Goal: Obtain resource: Download file/media

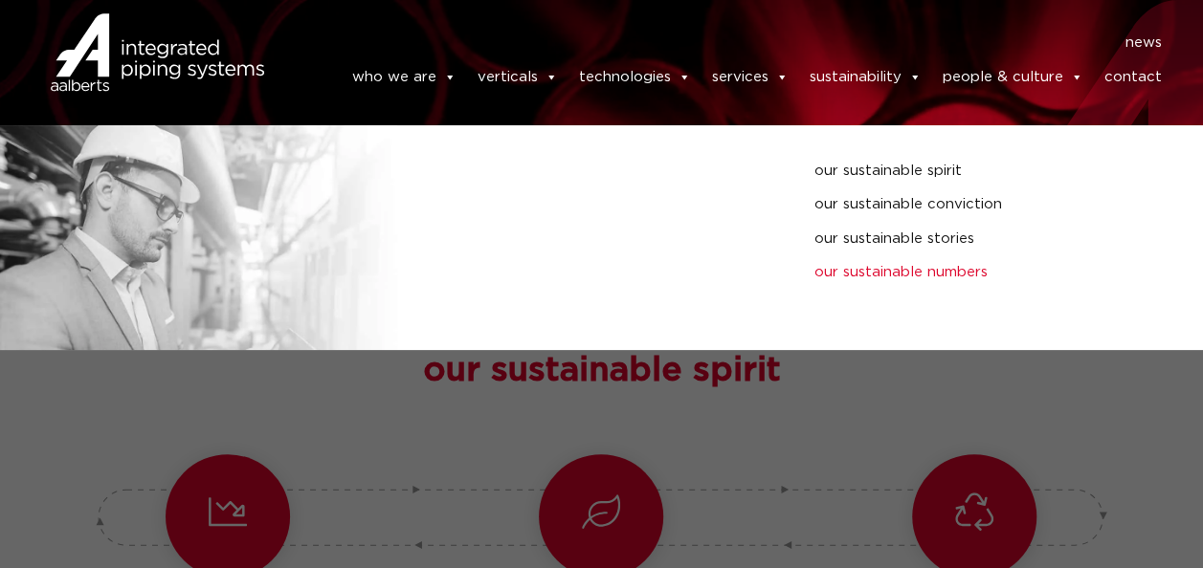
click at [950, 268] on link "our sustainable numbers" at bounding box center [933, 272] width 239 height 25
click at [861, 279] on link "our sustainable numbers" at bounding box center [933, 272] width 239 height 25
click at [873, 269] on link "our sustainable numbers" at bounding box center [933, 272] width 239 height 25
click at [954, 165] on link "our sustainable spirit" at bounding box center [933, 171] width 239 height 25
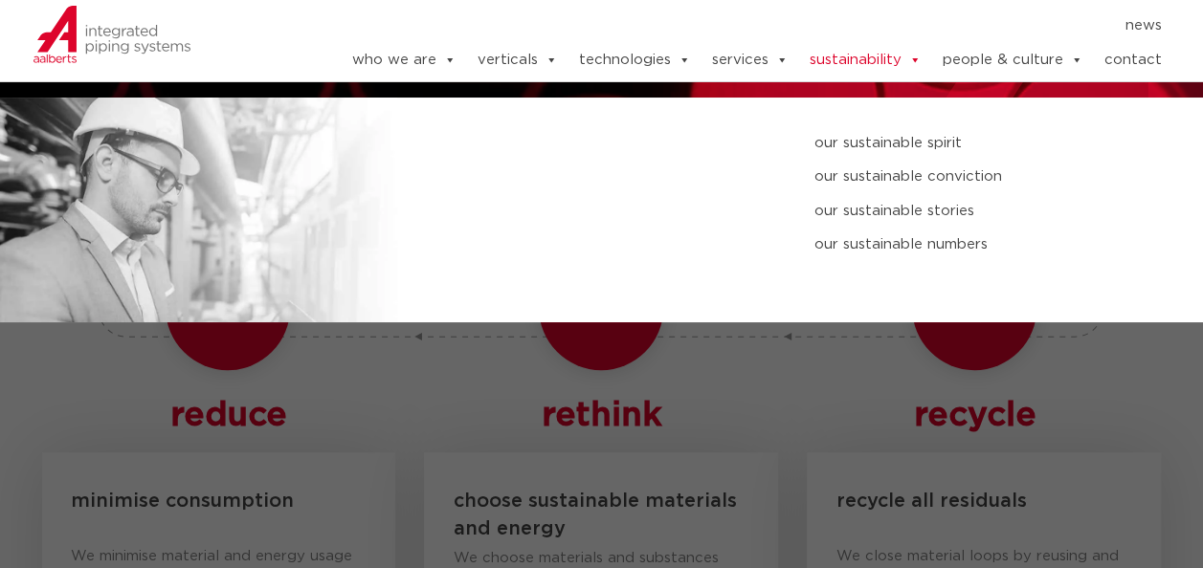
scroll to position [241, 0]
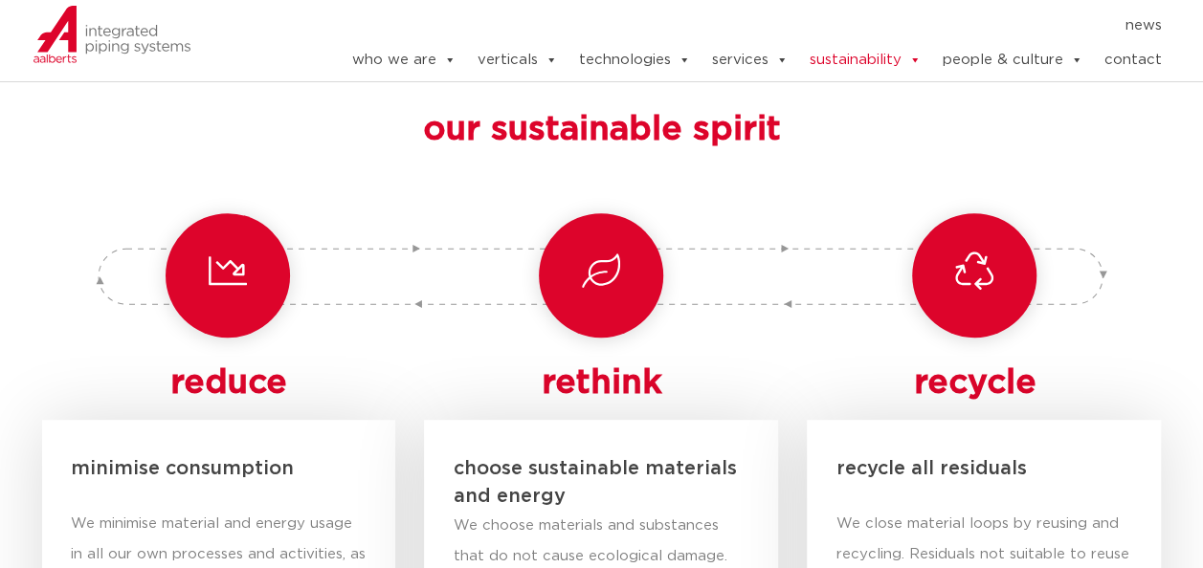
click at [1098, 358] on h4 "recycle" at bounding box center [974, 384] width 354 height 54
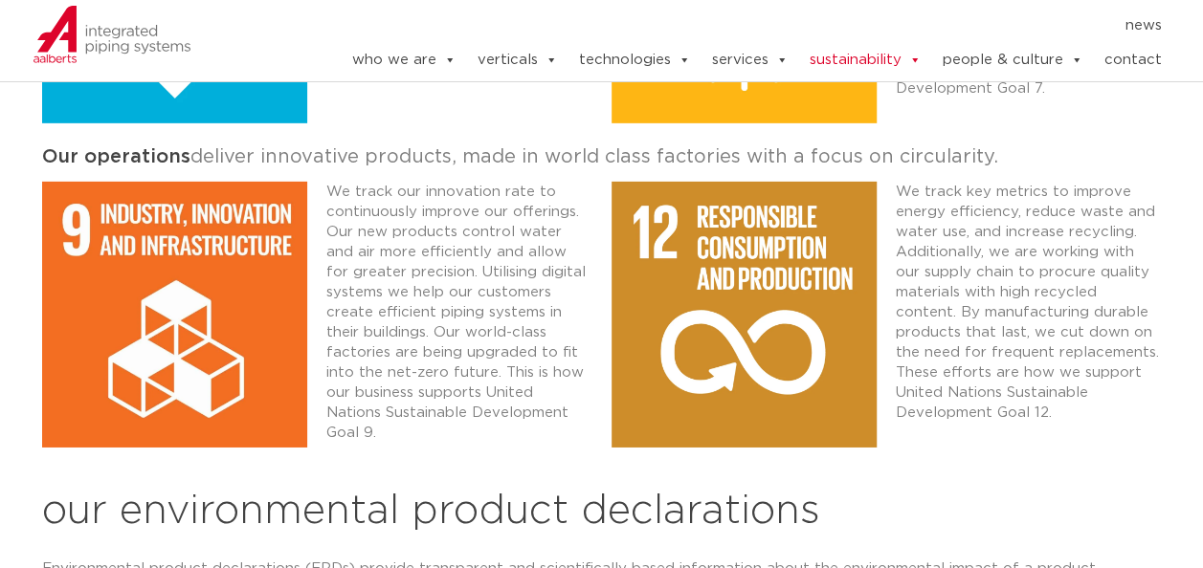
scroll to position [3116, 0]
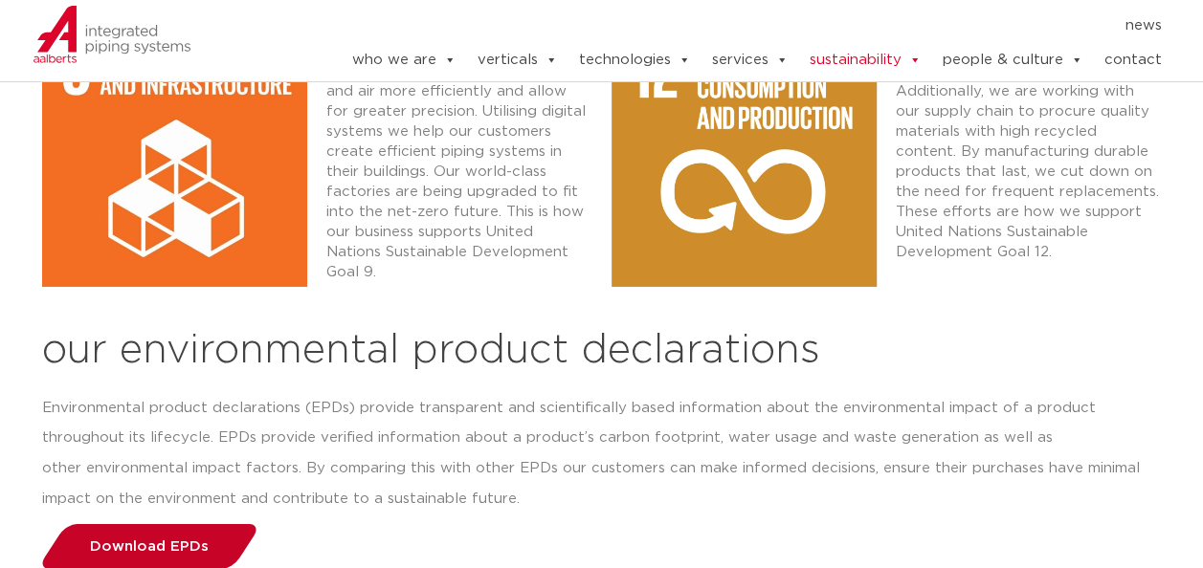
click at [95, 524] on link "Download EPDs" at bounding box center [148, 546] width 225 height 45
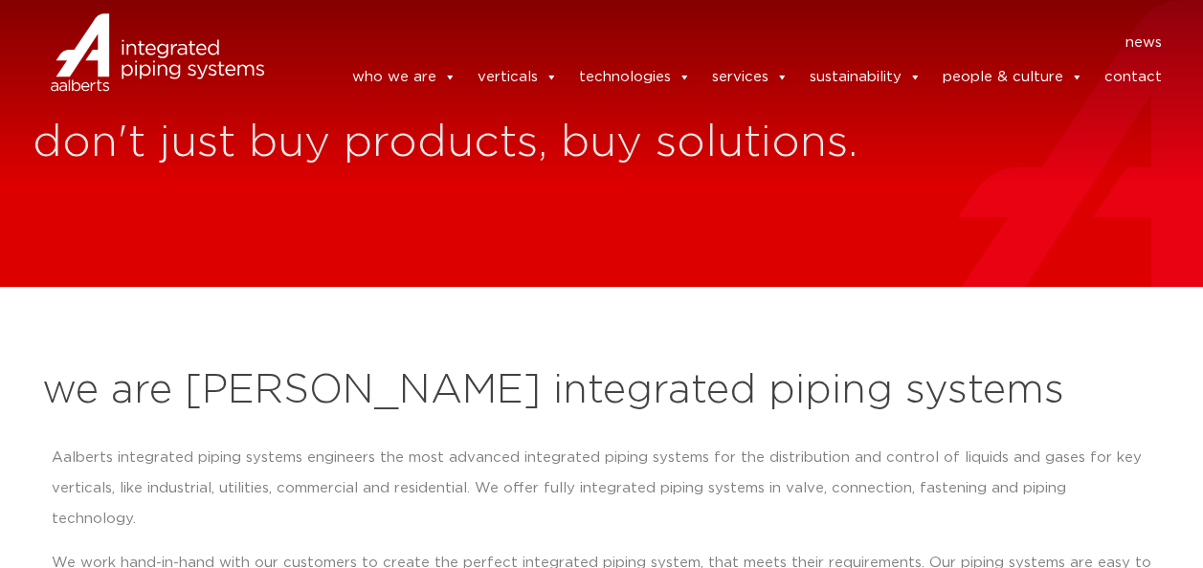
click at [896, 81] on link "sustainability" at bounding box center [865, 77] width 112 height 38
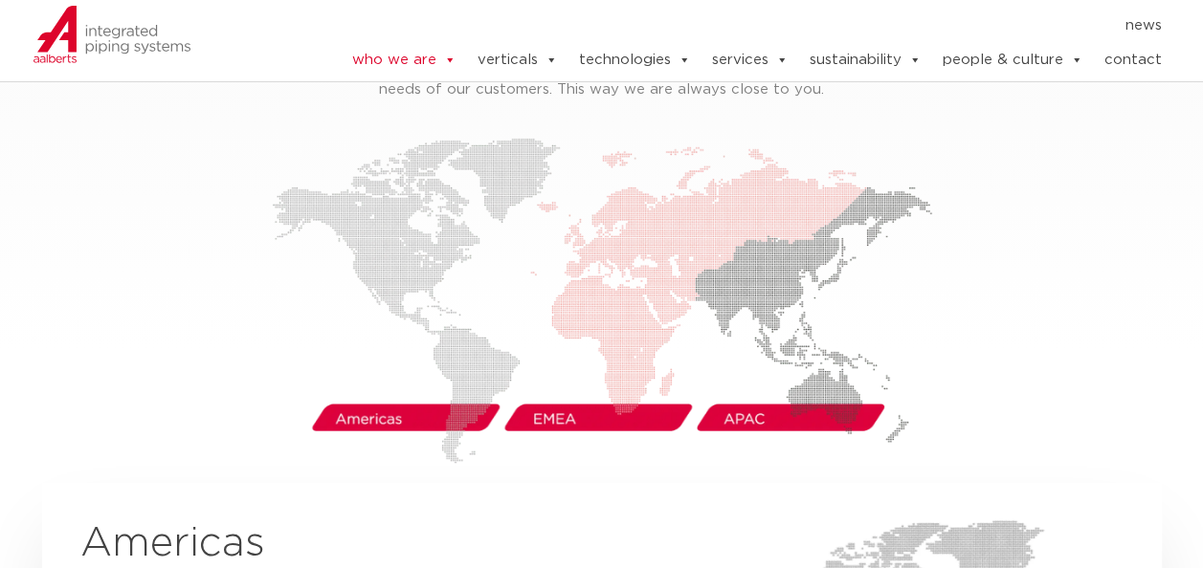
scroll to position [2718, 0]
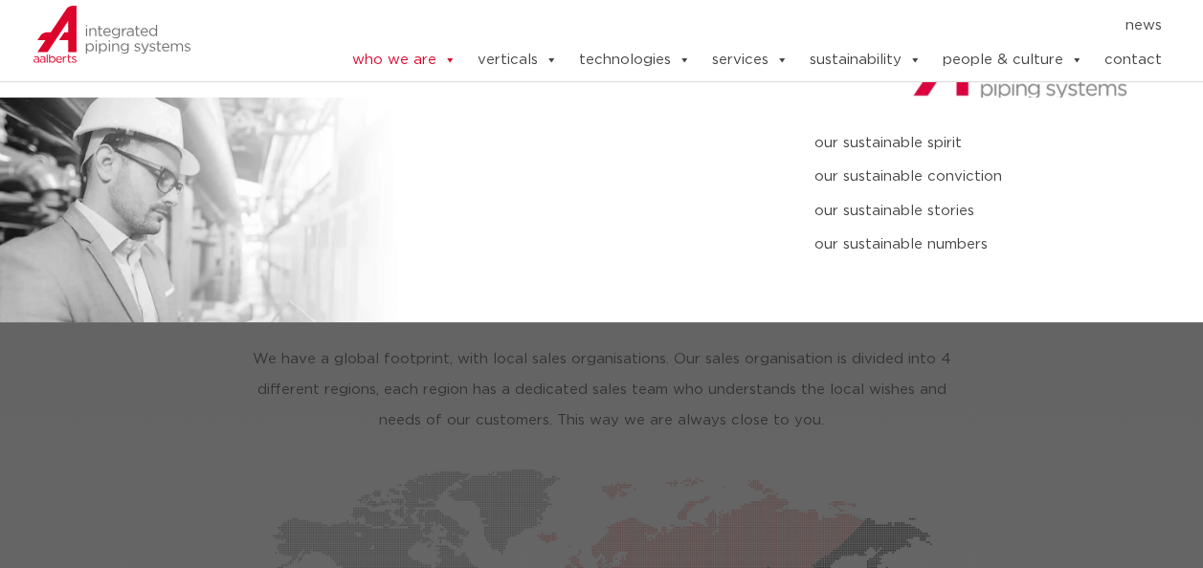
click at [863, 54] on link "sustainability" at bounding box center [865, 60] width 112 height 38
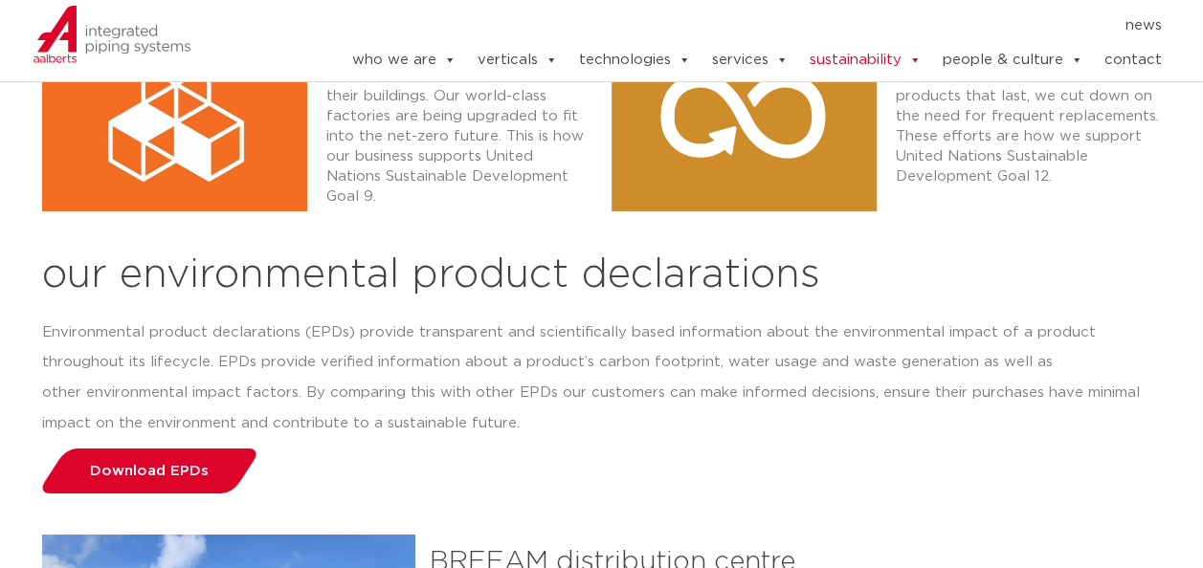
scroll to position [3197, 0]
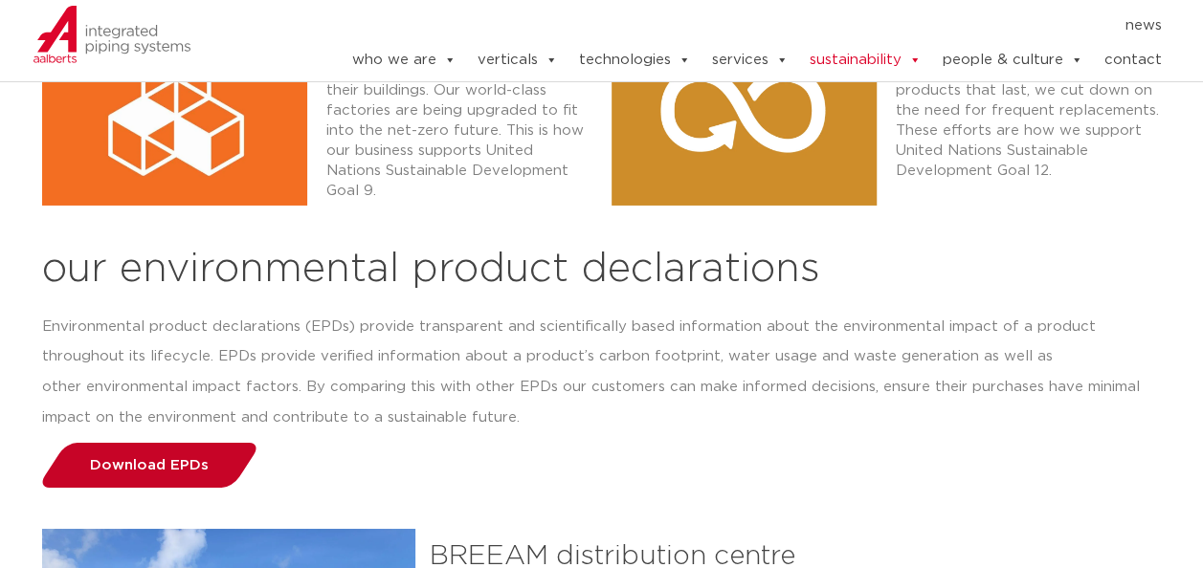
click at [122, 458] on span "Download EPDs" at bounding box center [149, 465] width 119 height 14
